Goal: Information Seeking & Learning: Learn about a topic

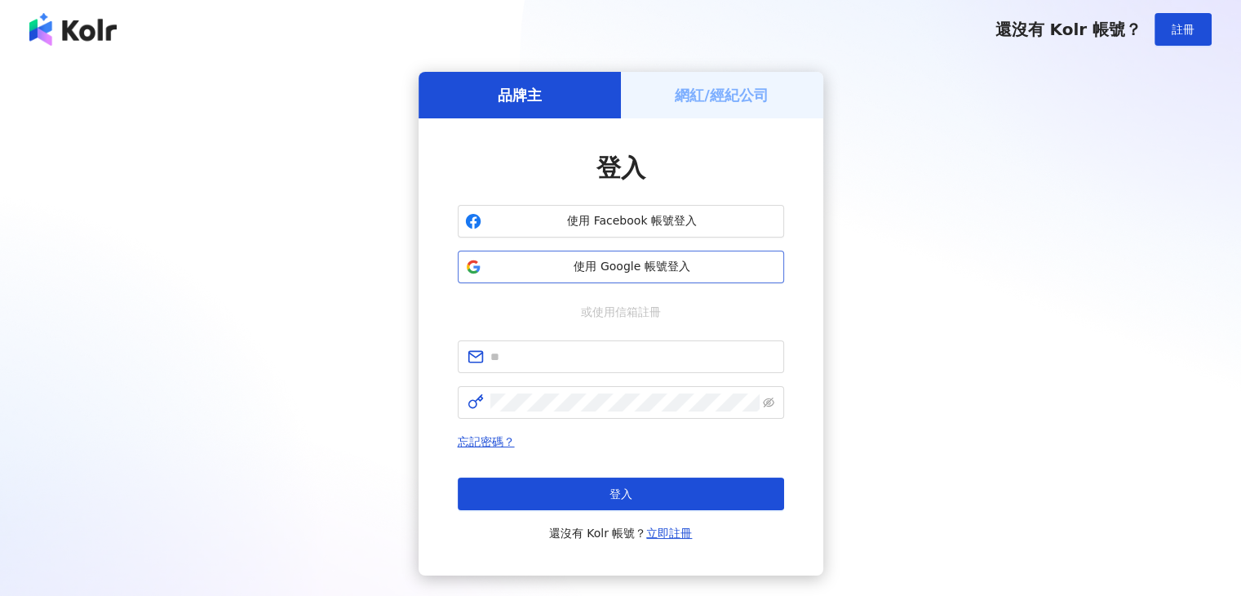
click at [671, 277] on button "使用 Google 帳號登入" at bounding box center [621, 266] width 326 height 33
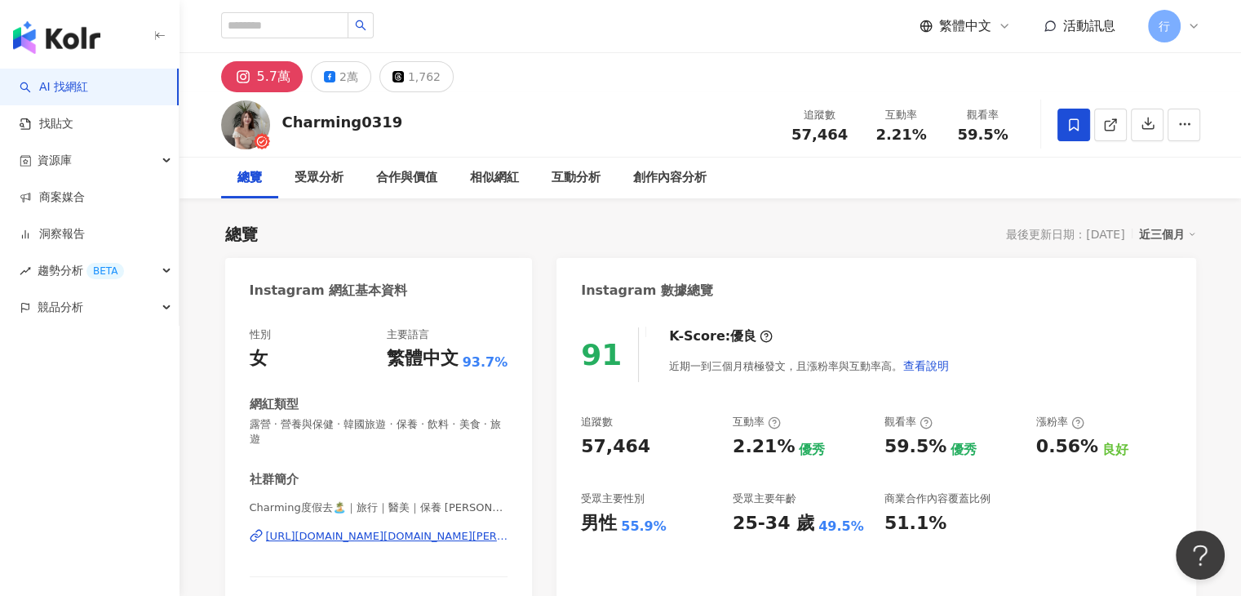
scroll to position [326, 0]
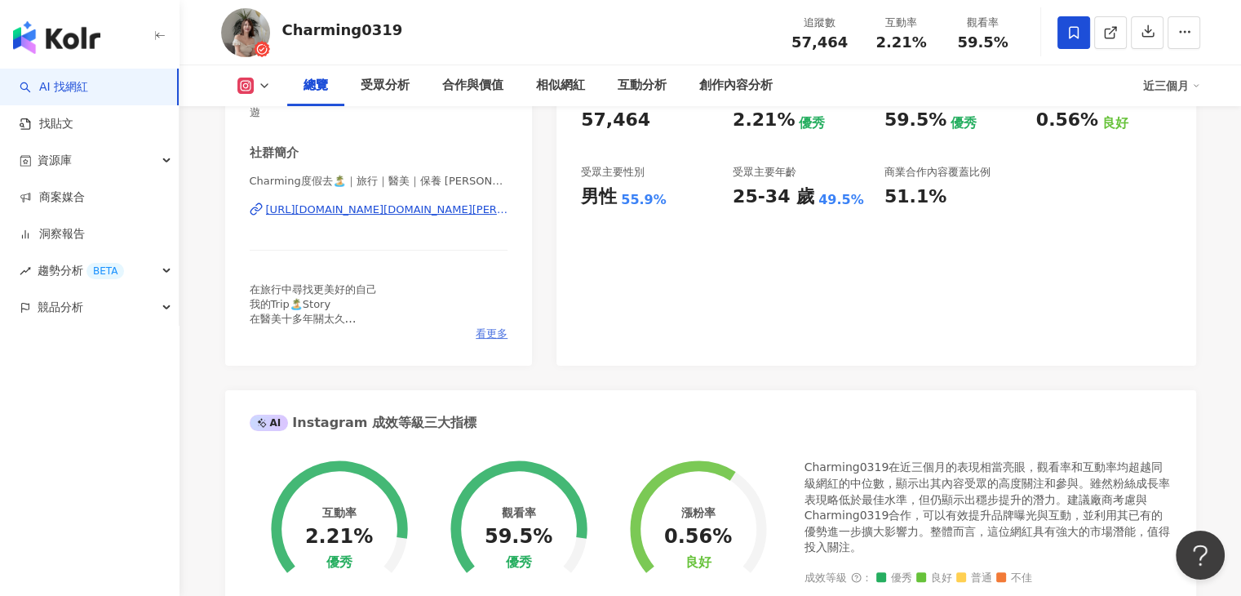
click at [494, 333] on span "看更多" at bounding box center [492, 333] width 32 height 15
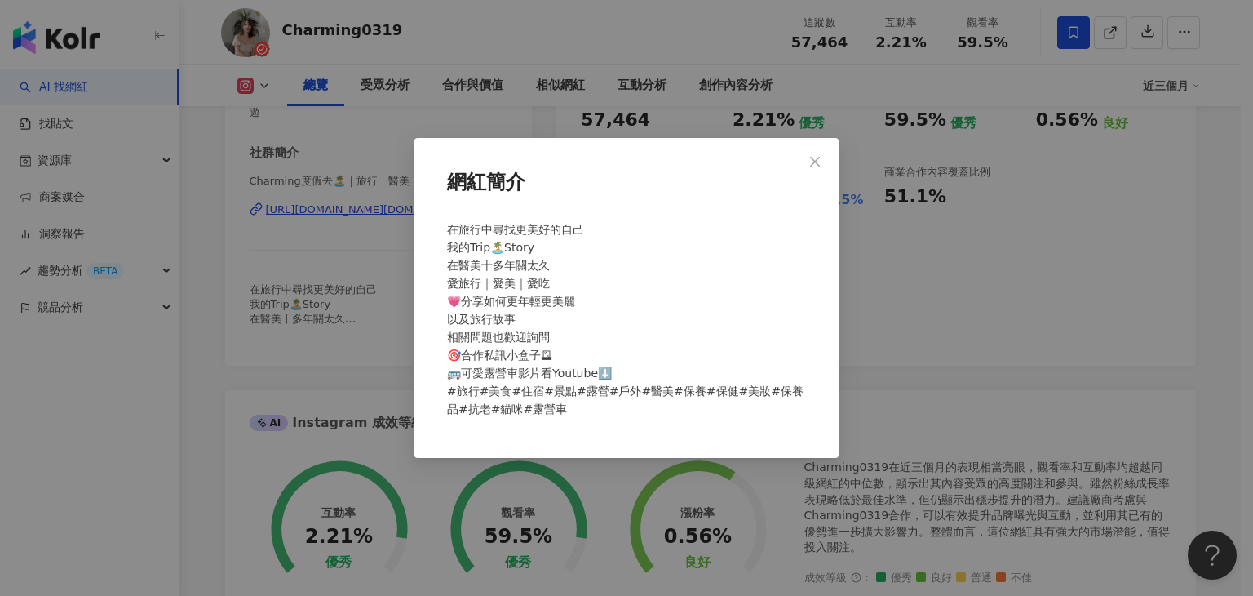
click at [382, 357] on div "網紅簡介 在旅行中尋找更美好的自己 我的Trip🏝️Story 在醫美十多年關太久 愛旅行｜愛美｜愛吃 💗分享如何更年輕更美麗 以及旅行故事 相關問題也歡迎詢…" at bounding box center [626, 298] width 1253 height 596
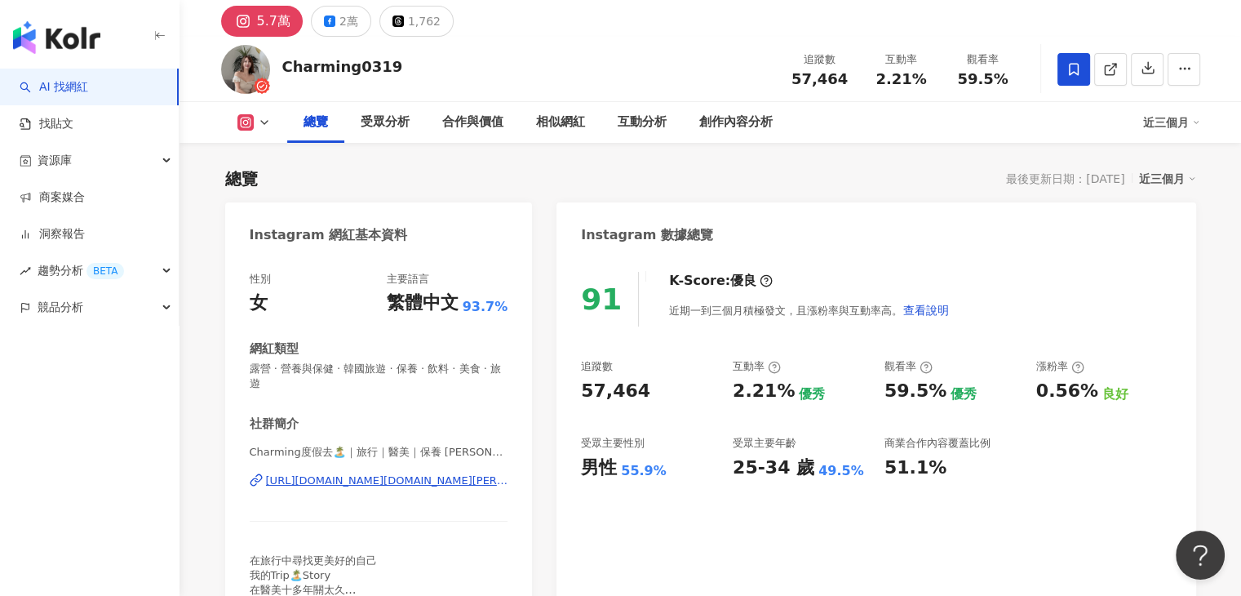
scroll to position [163, 0]
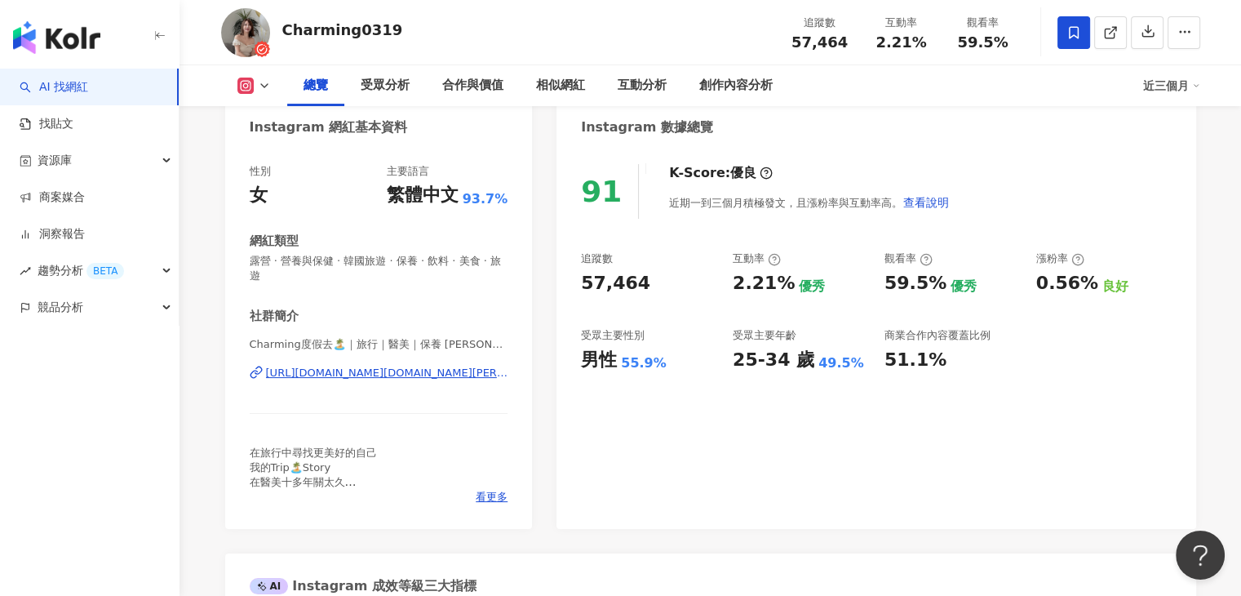
click at [268, 94] on div "總覽 受眾分析 合作與價值 相似網紅 互動分析 創作內容分析 近三個月" at bounding box center [710, 85] width 979 height 41
click at [265, 92] on button at bounding box center [254, 86] width 66 height 16
click at [261, 89] on icon at bounding box center [264, 85] width 13 height 13
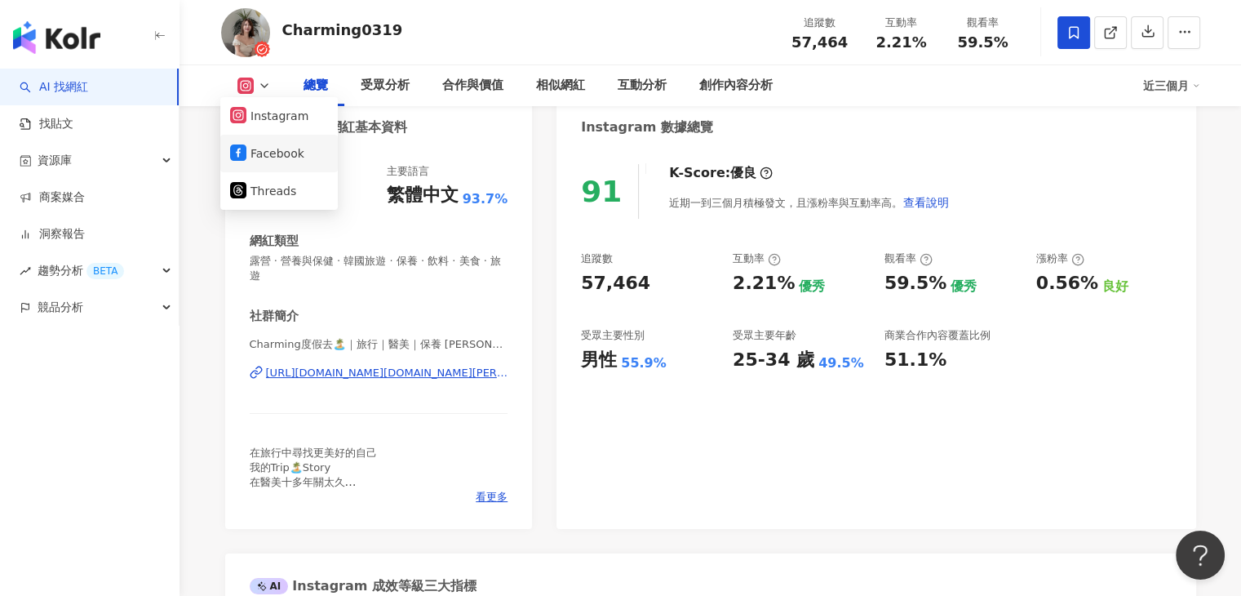
drag, startPoint x: 258, startPoint y: 154, endPoint x: 239, endPoint y: 154, distance: 18.8
click at [239, 154] on icon at bounding box center [238, 152] width 16 height 16
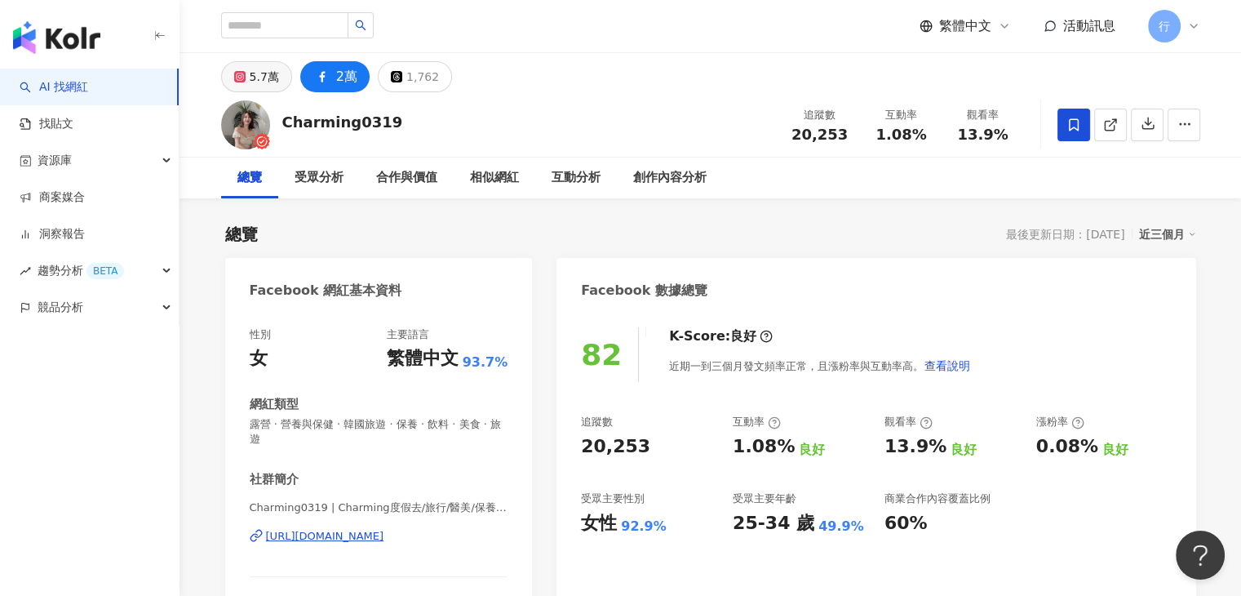
click at [271, 86] on div "5.7萬" at bounding box center [264, 76] width 29 height 23
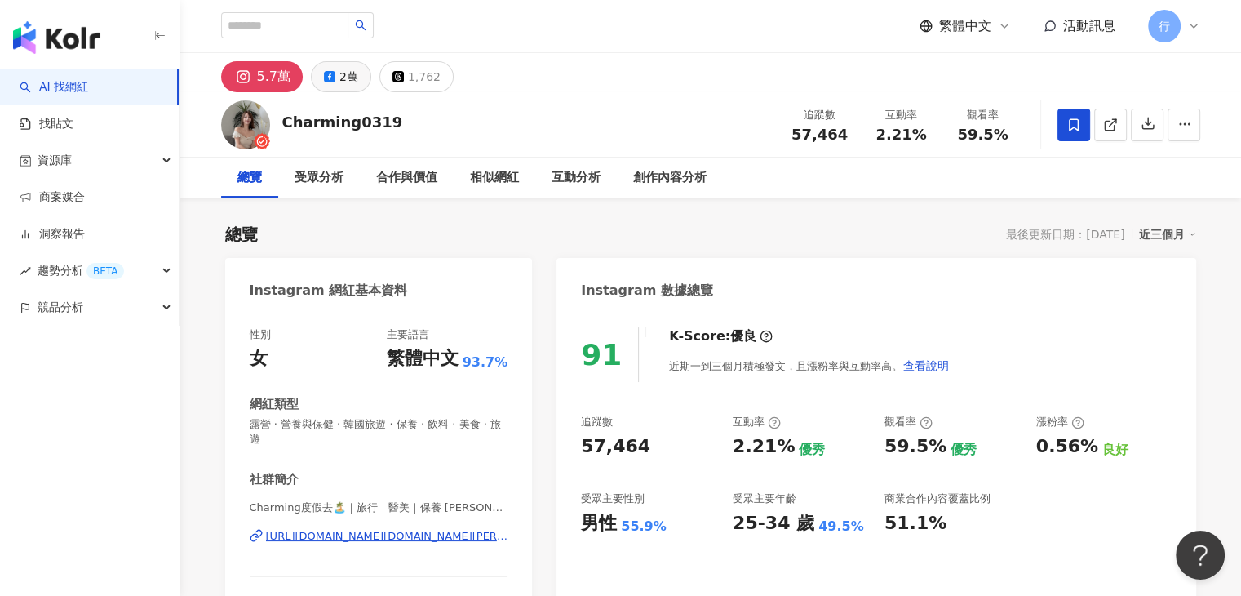
click at [319, 78] on button "2萬" at bounding box center [341, 76] width 60 height 31
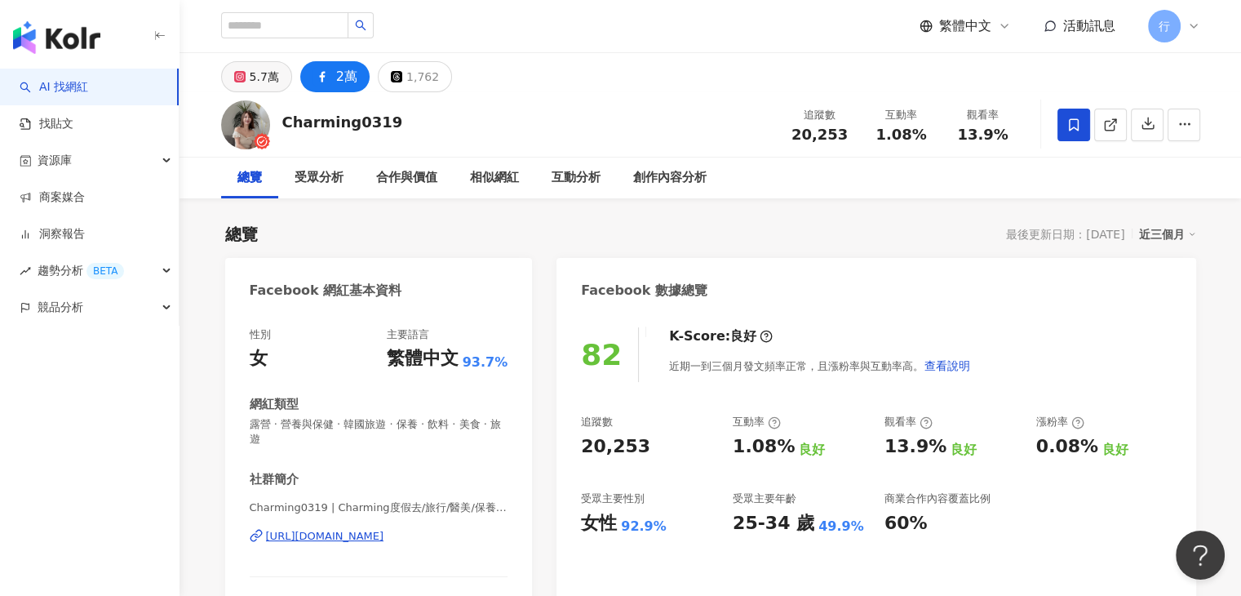
click at [265, 80] on div "5.7萬" at bounding box center [264, 76] width 29 height 23
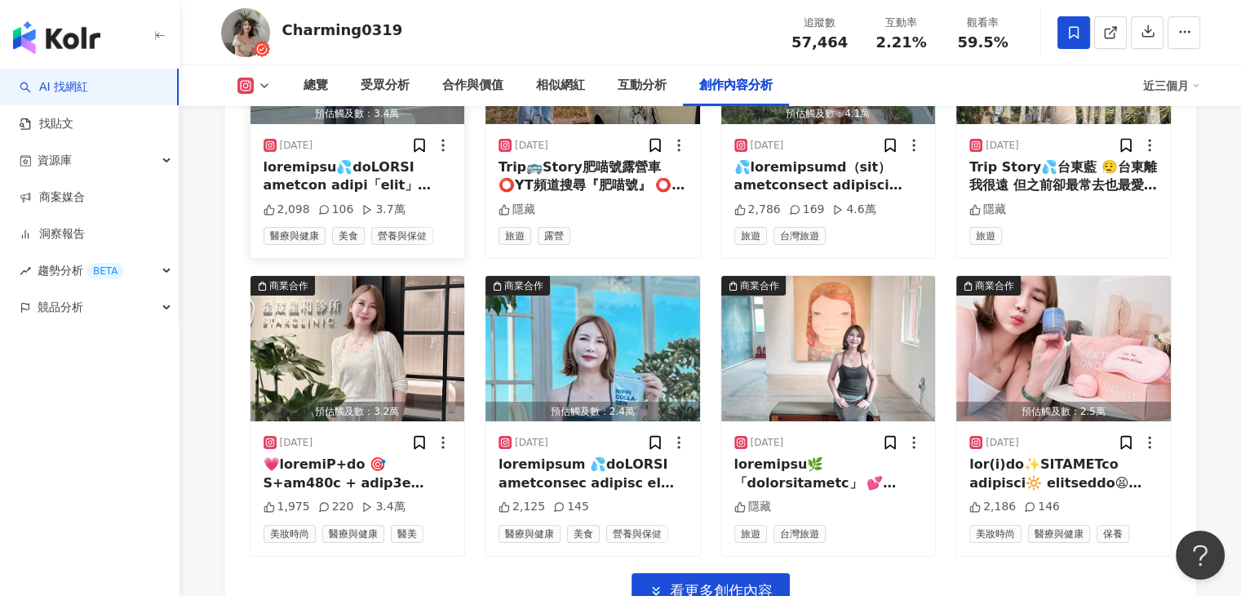
scroll to position [5796, 0]
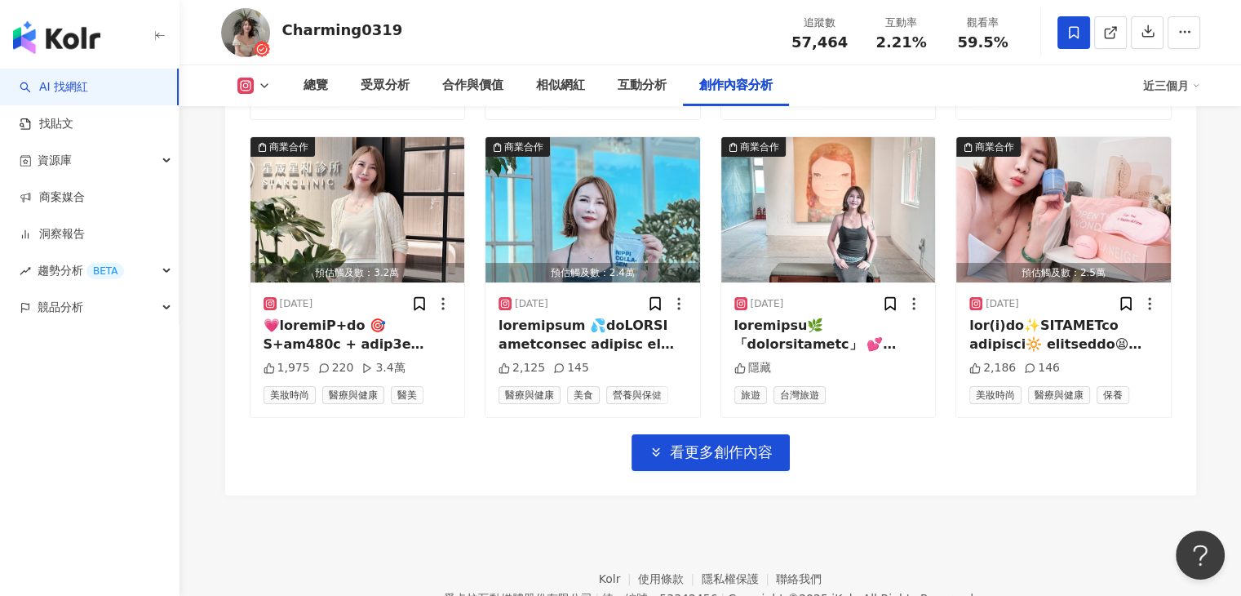
click at [265, 86] on polyline at bounding box center [264, 85] width 7 height 3
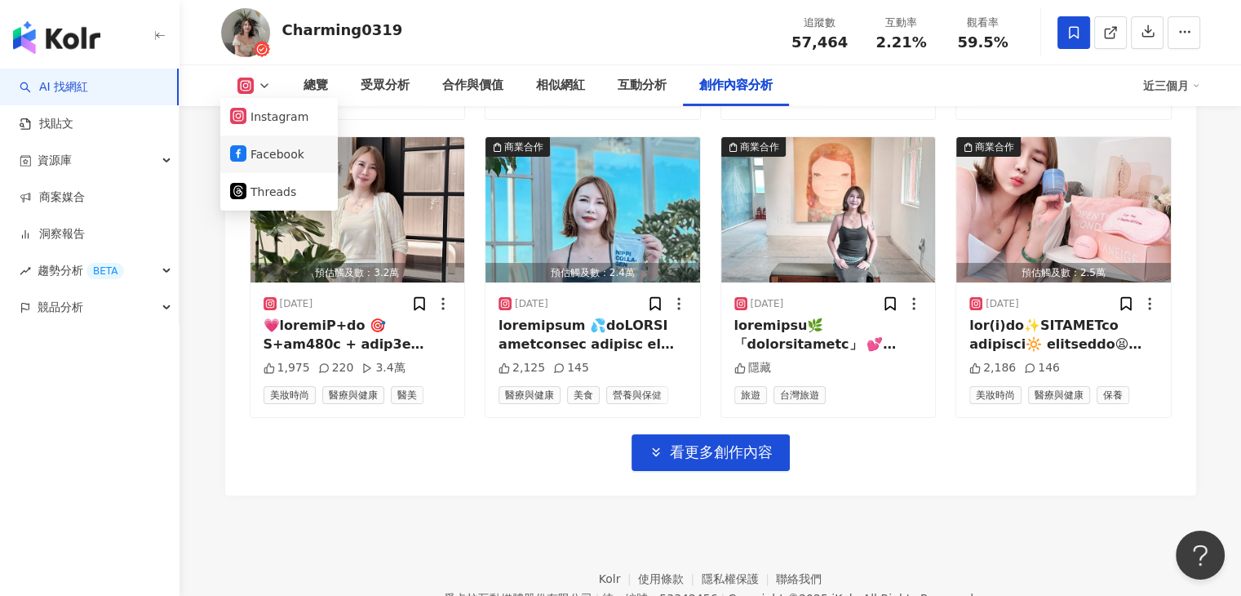
click at [261, 157] on button "Facebook" at bounding box center [279, 154] width 98 height 23
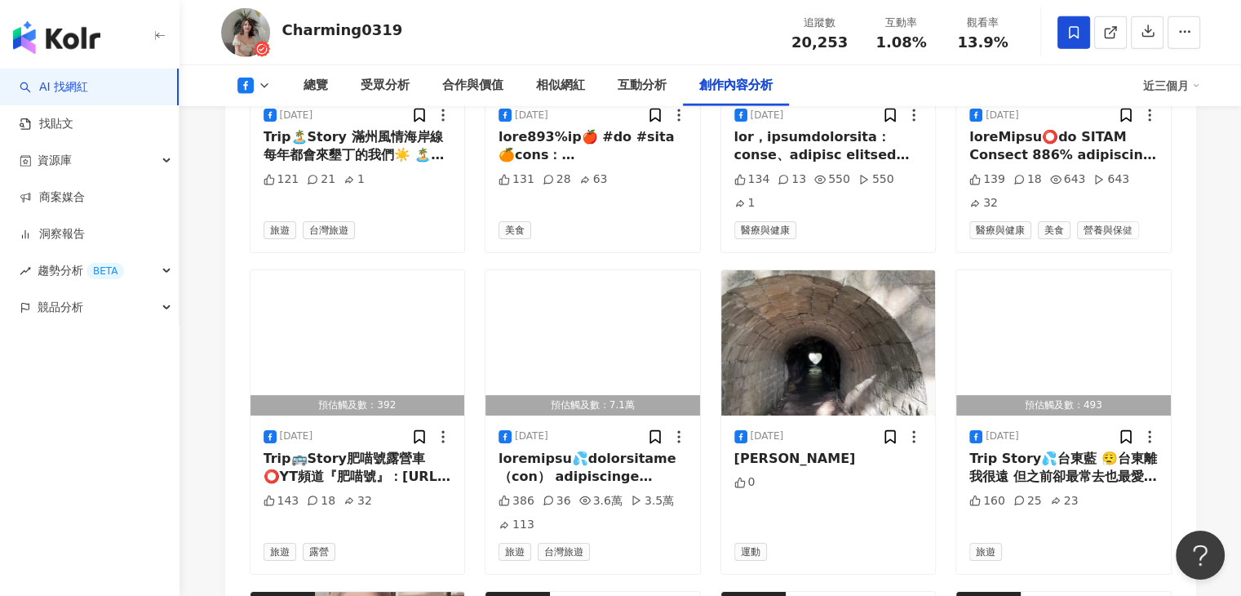
scroll to position [5127, 0]
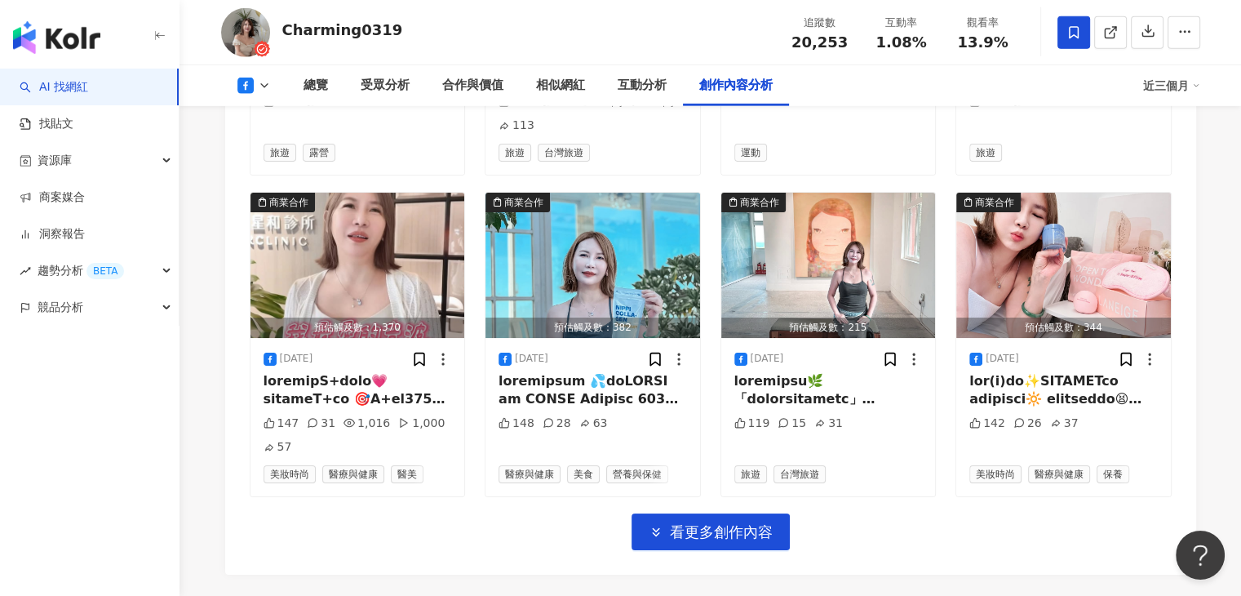
click at [264, 83] on icon at bounding box center [264, 85] width 13 height 13
click at [262, 126] on button "Instagram" at bounding box center [279, 116] width 98 height 23
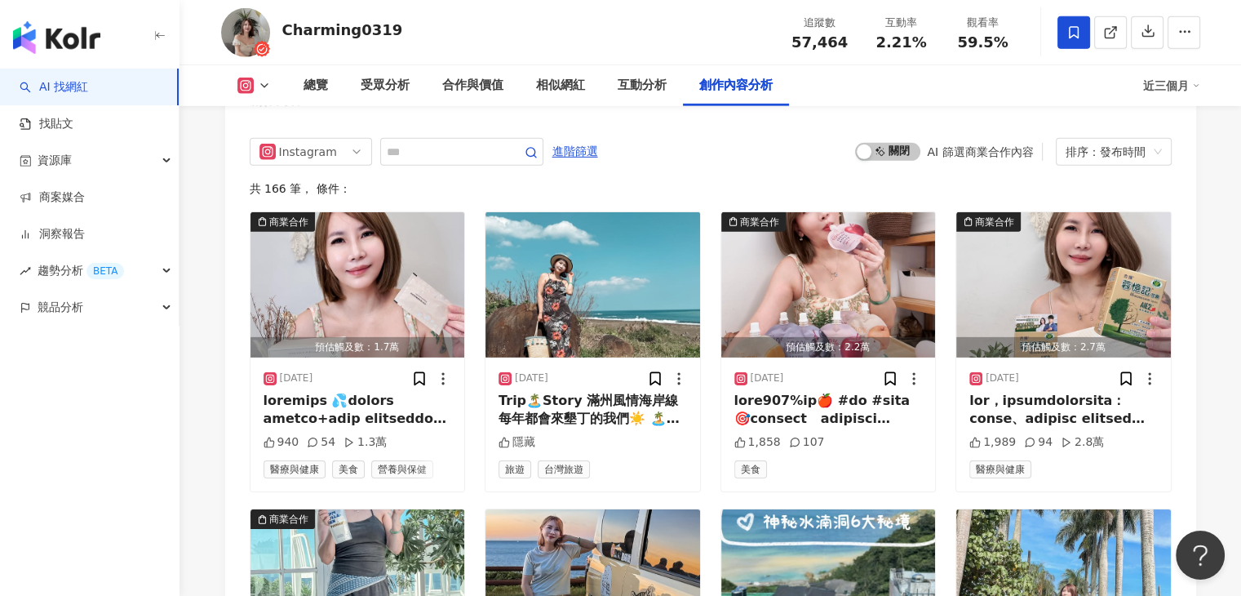
scroll to position [5717, 0]
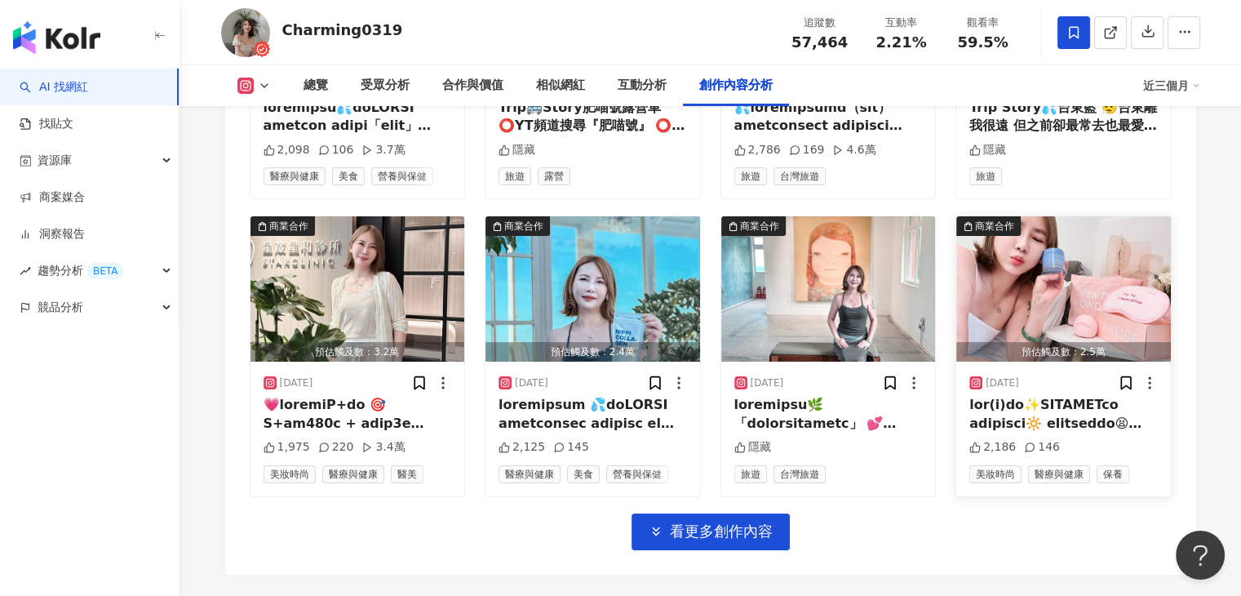
click at [1043, 216] on img "button" at bounding box center [1063, 288] width 215 height 145
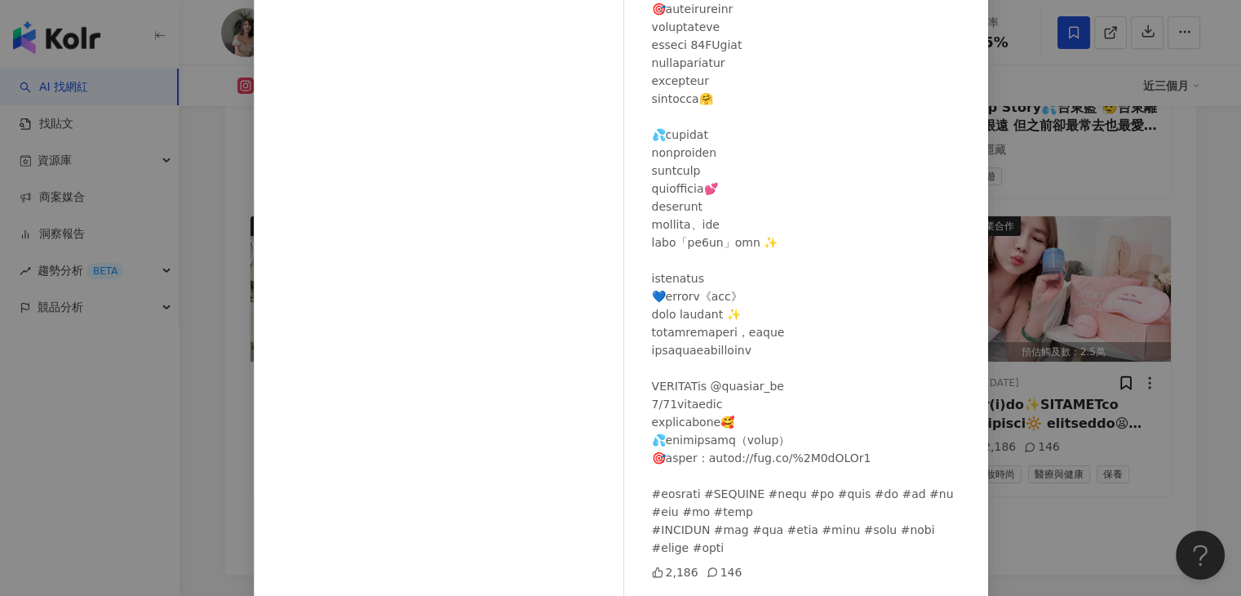
scroll to position [168, 0]
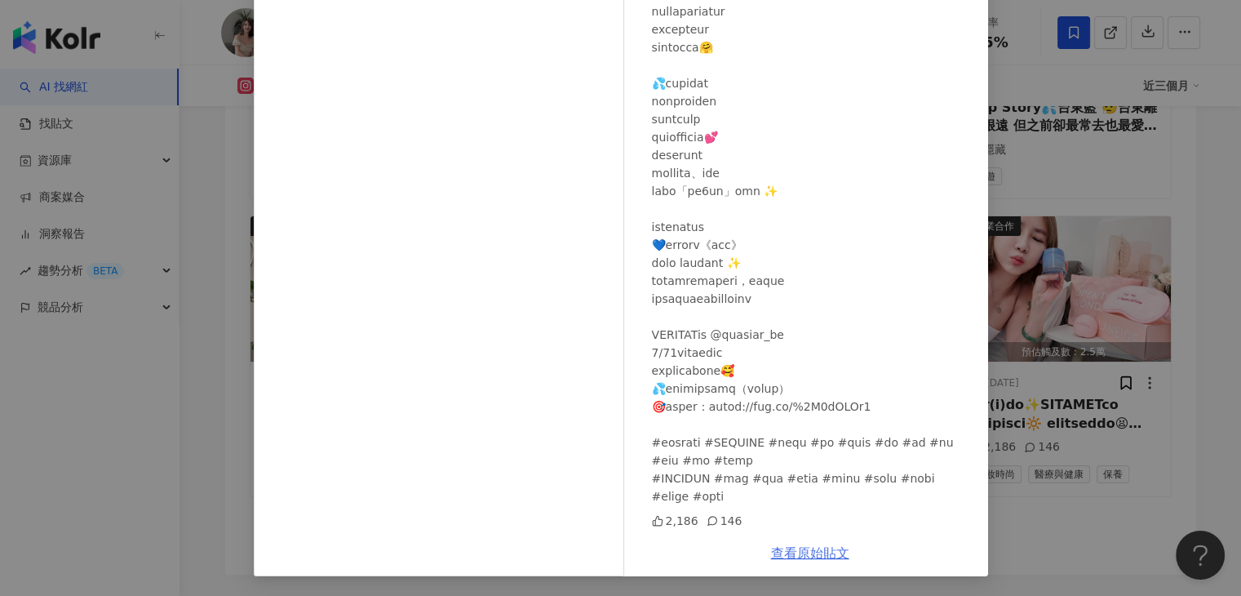
click at [832, 553] on link "查看原始貼文" at bounding box center [810, 553] width 78 height 16
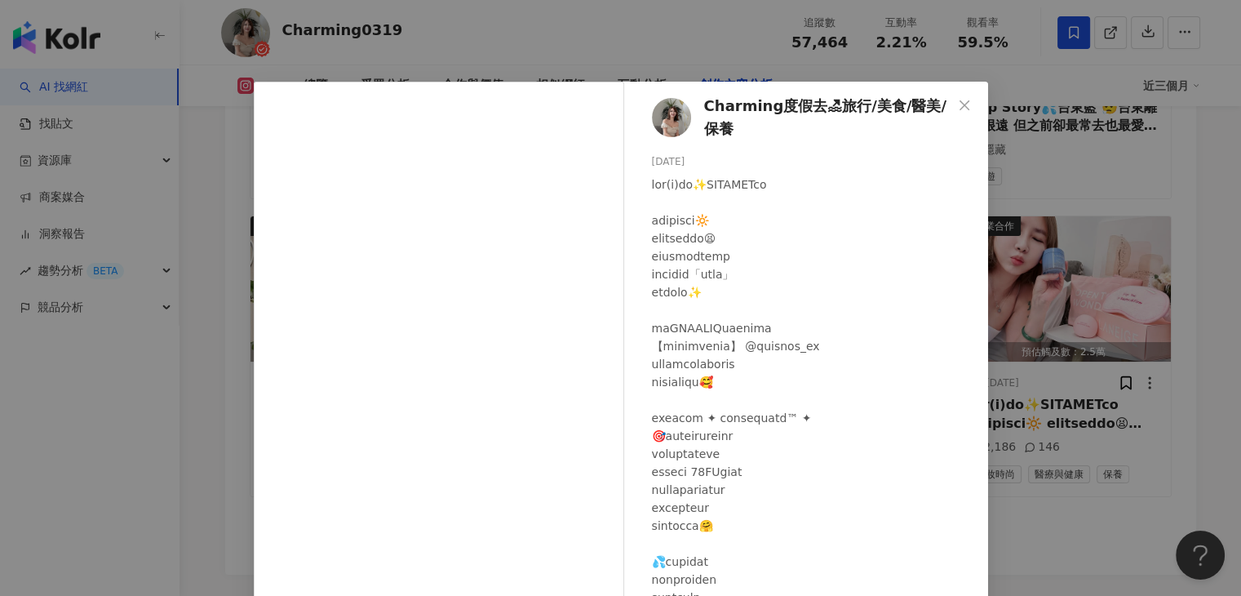
scroll to position [310, 0]
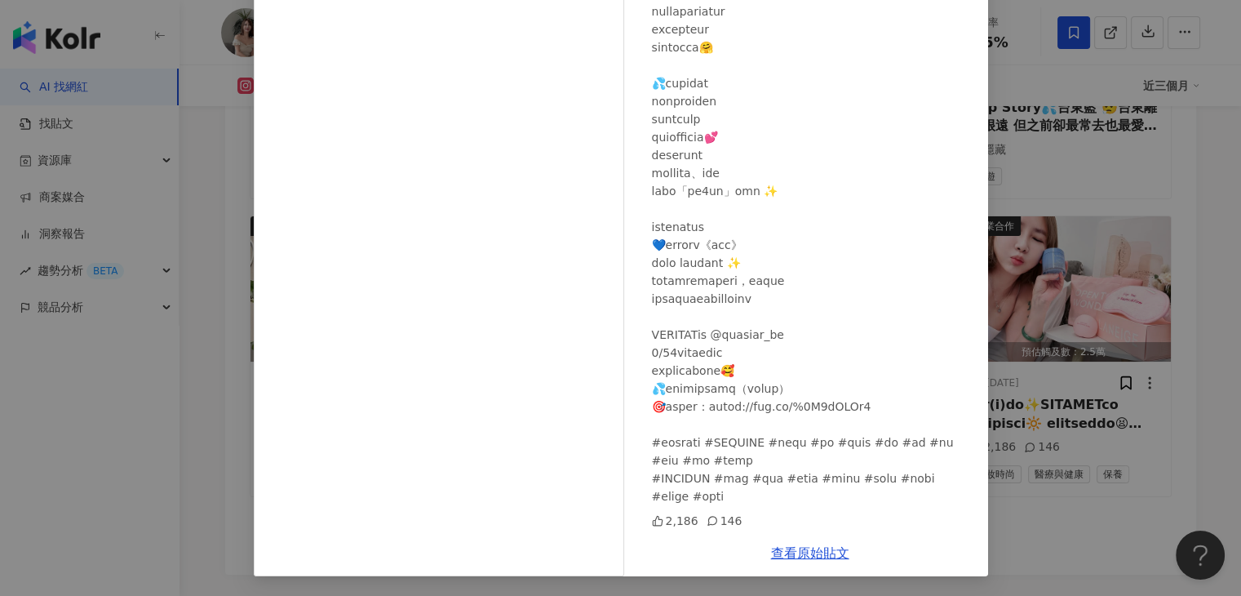
click at [1039, 101] on div "Charming度假去🏖旅行/美食/醫美/保養 2025/8/21 2,186 146 查看原始貼文" at bounding box center [620, 298] width 1241 height 596
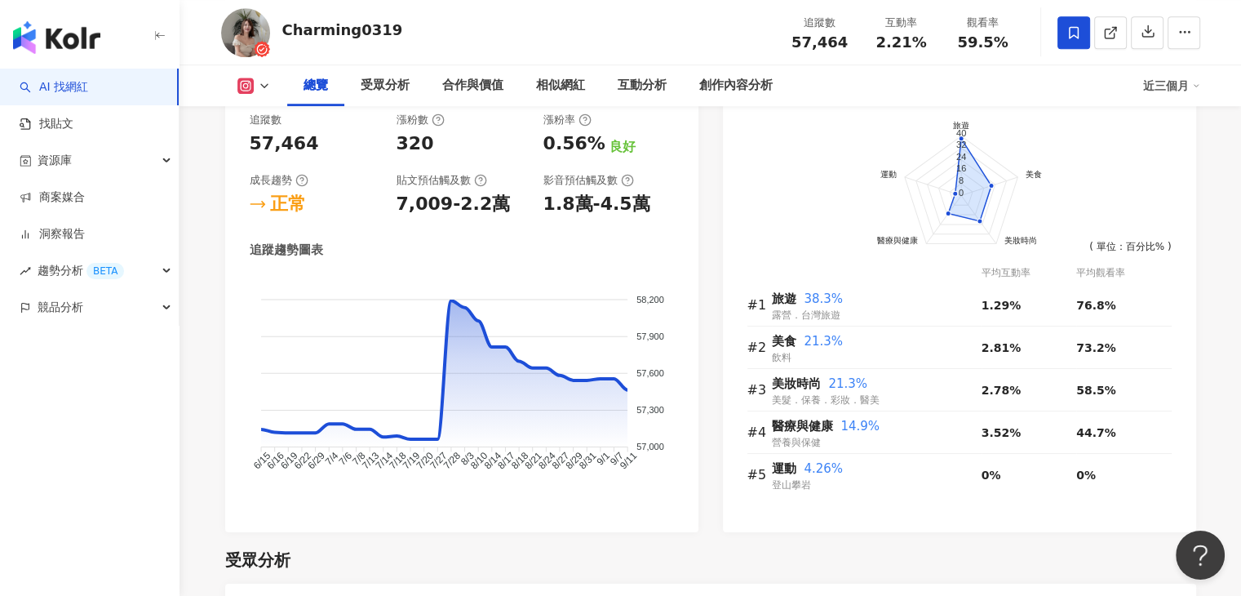
scroll to position [822, 0]
